Goal: Task Accomplishment & Management: Manage account settings

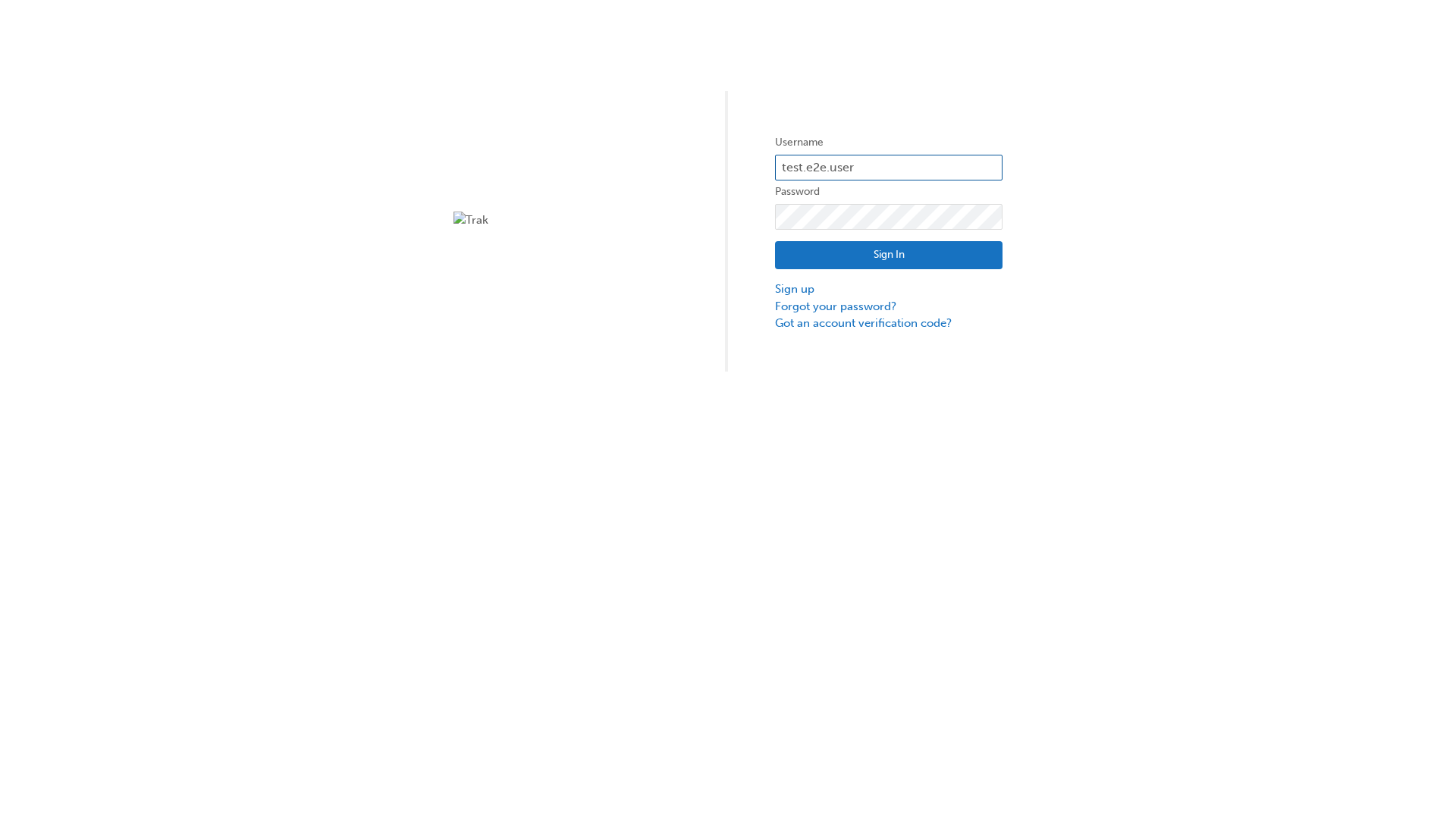
type input "test.e2e.user31"
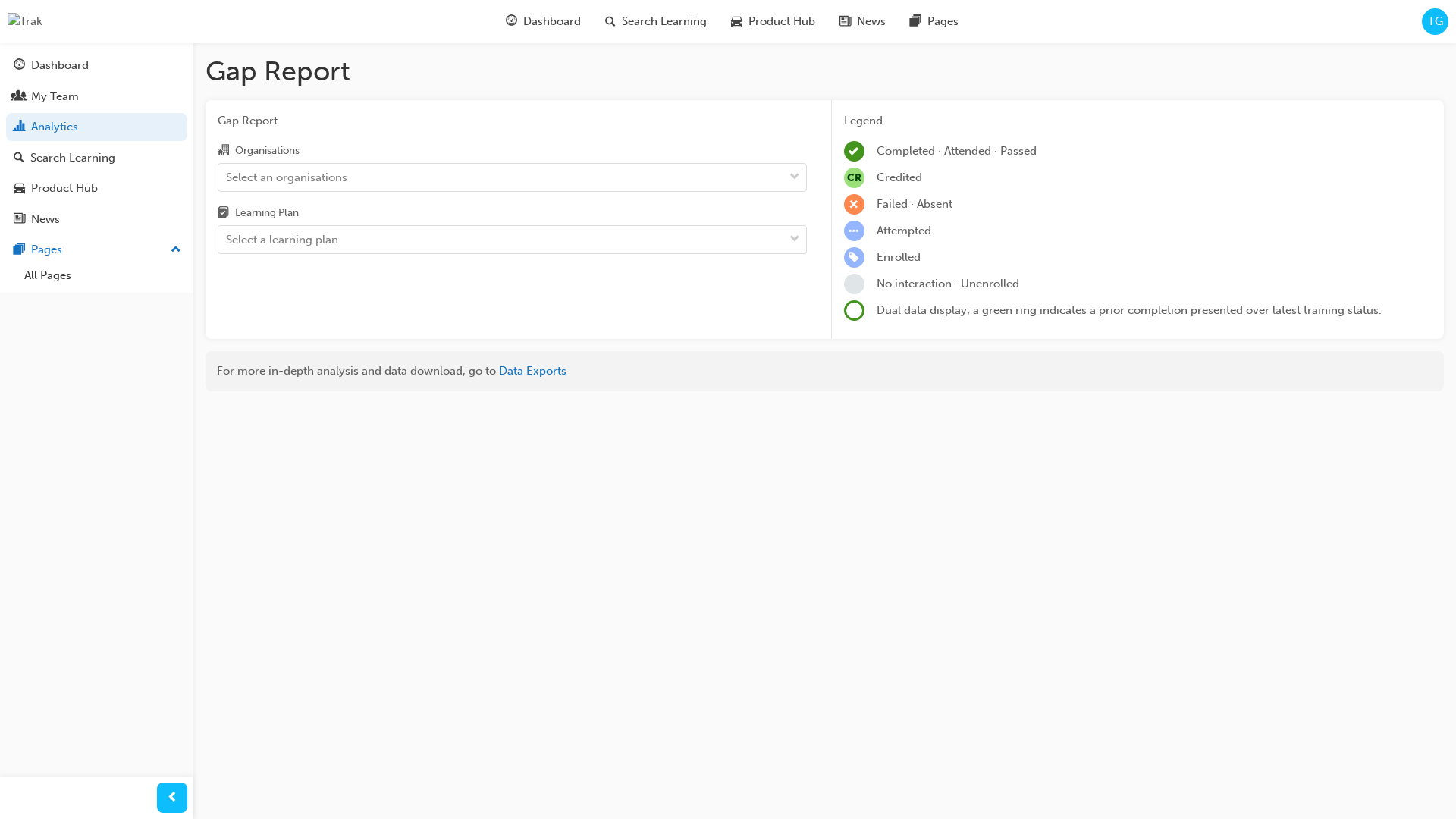
click at [228, 176] on input "Organisations Select an organisations" at bounding box center [227, 176] width 2 height 13
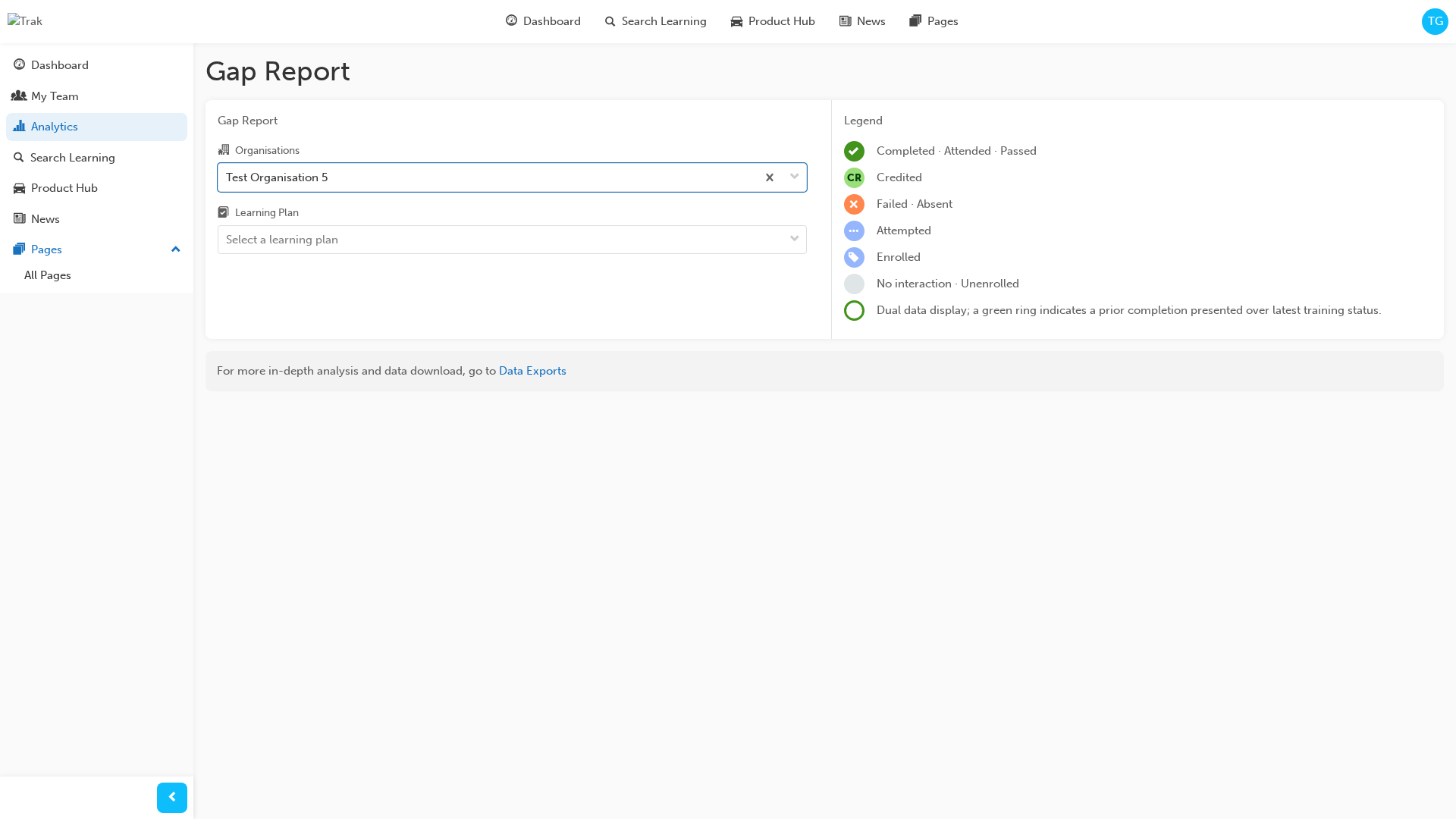
click at [228, 239] on input "Learning Plan Select a learning plan" at bounding box center [227, 239] width 2 height 13
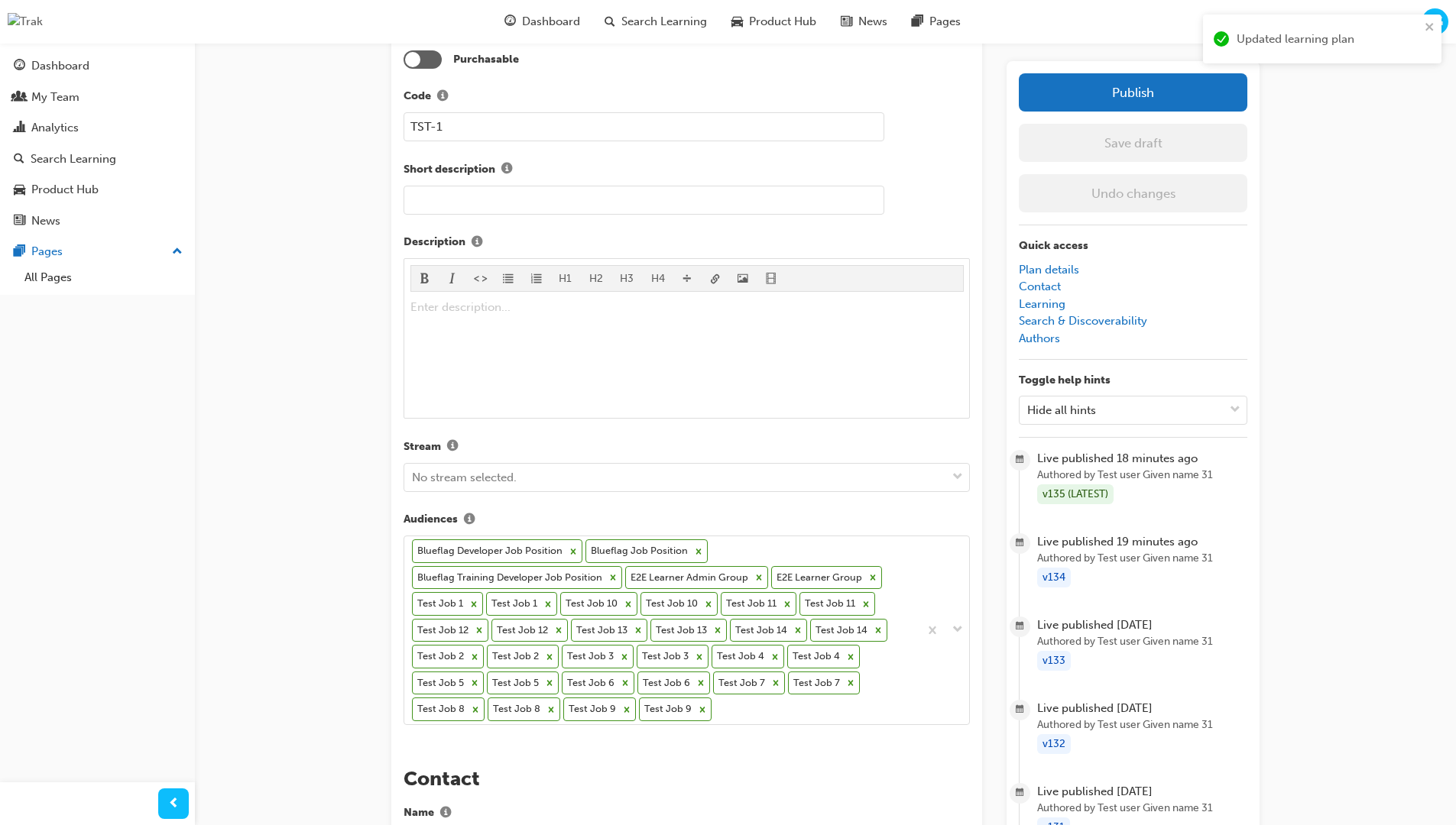
scroll to position [464, 0]
